Goal: Transaction & Acquisition: Purchase product/service

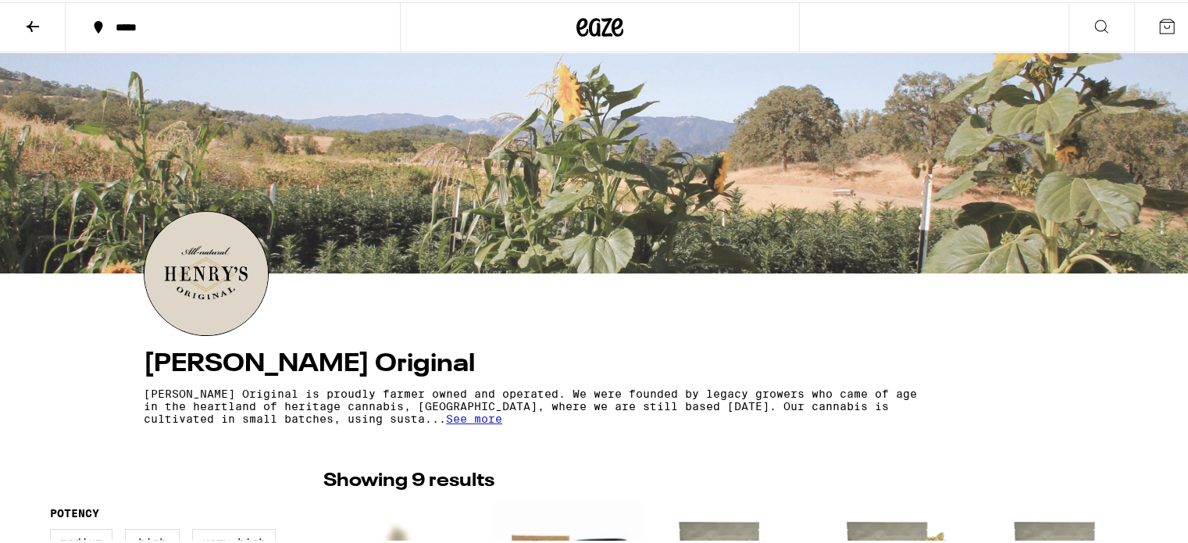
click at [600, 28] on icon at bounding box center [599, 25] width 47 height 28
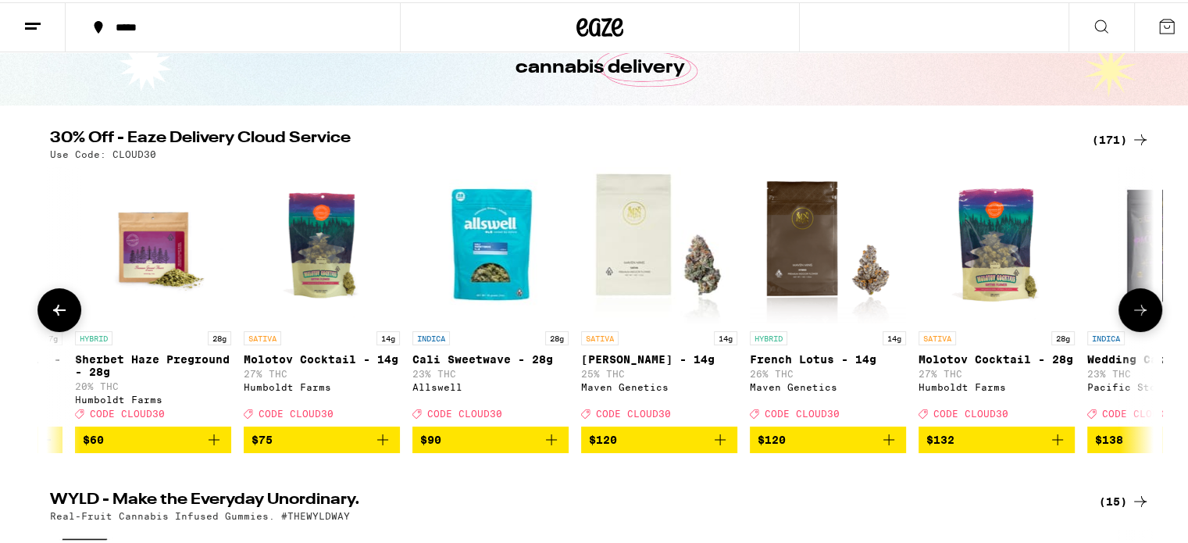
scroll to position [0, 27739]
